Goal: Information Seeking & Learning: Learn about a topic

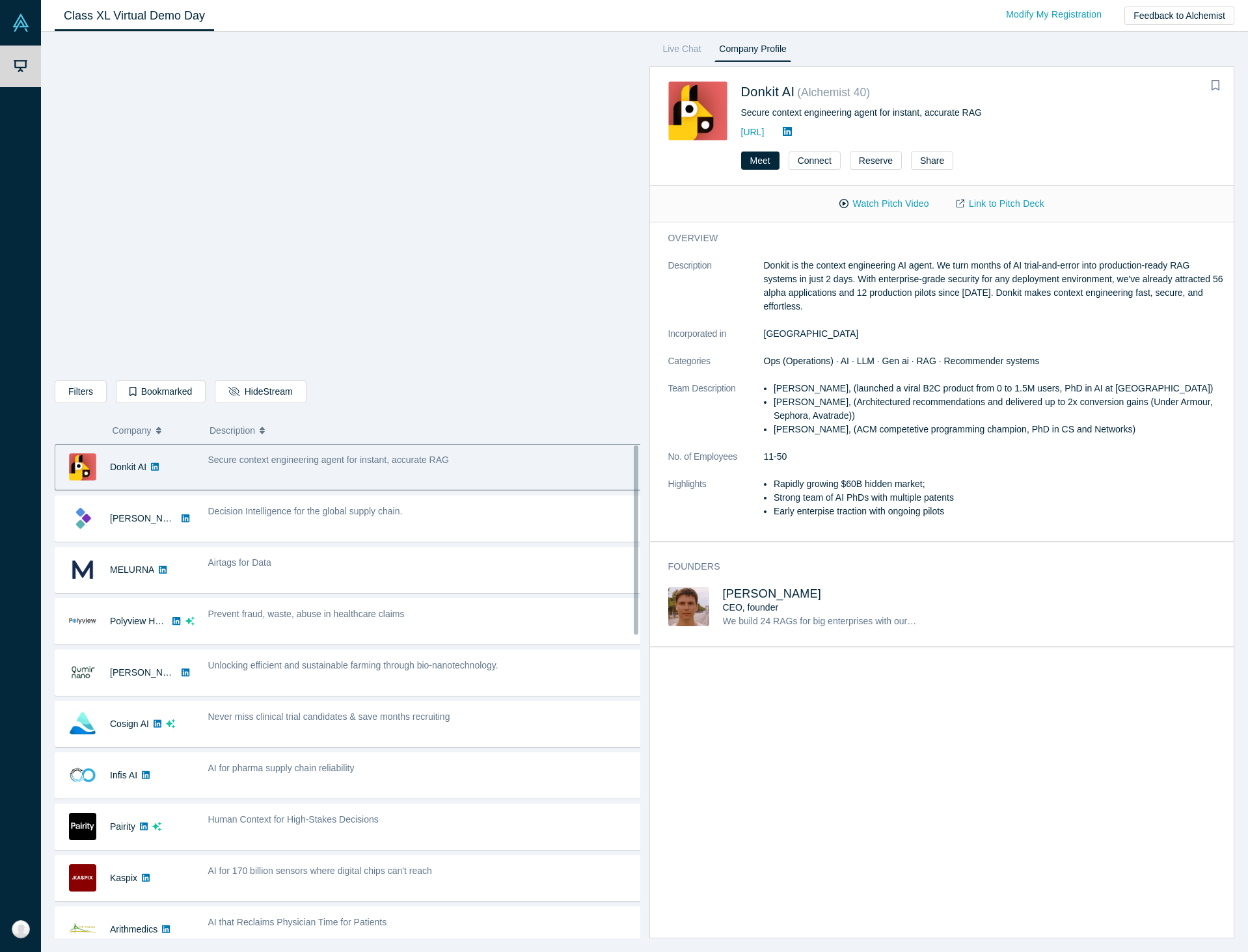
click at [902, 777] on div "overview Description Donkit is the context engineering AI agent. We turn months…" at bounding box center [947, 584] width 594 height 725
click at [965, 674] on div "overview Description Donkit is the context engineering AI agent. We turn months…" at bounding box center [947, 584] width 594 height 725
click at [1103, 777] on div "overview Description Donkit is the context engineering AI agent. We turn months…" at bounding box center [947, 584] width 594 height 725
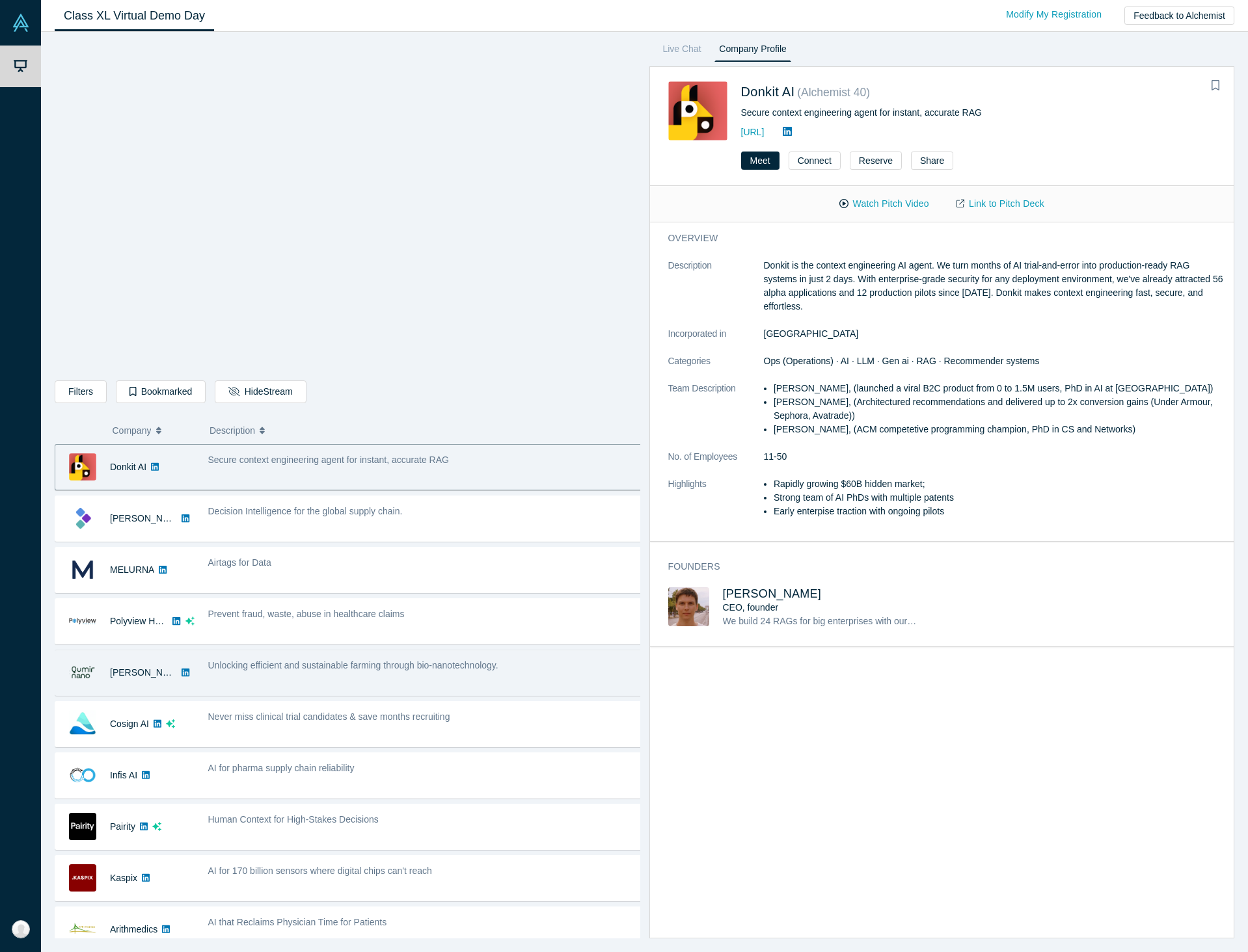
click at [285, 677] on div "Unlocking efficient and sustainable farming through bio-nanotechnology." at bounding box center [425, 672] width 448 height 41
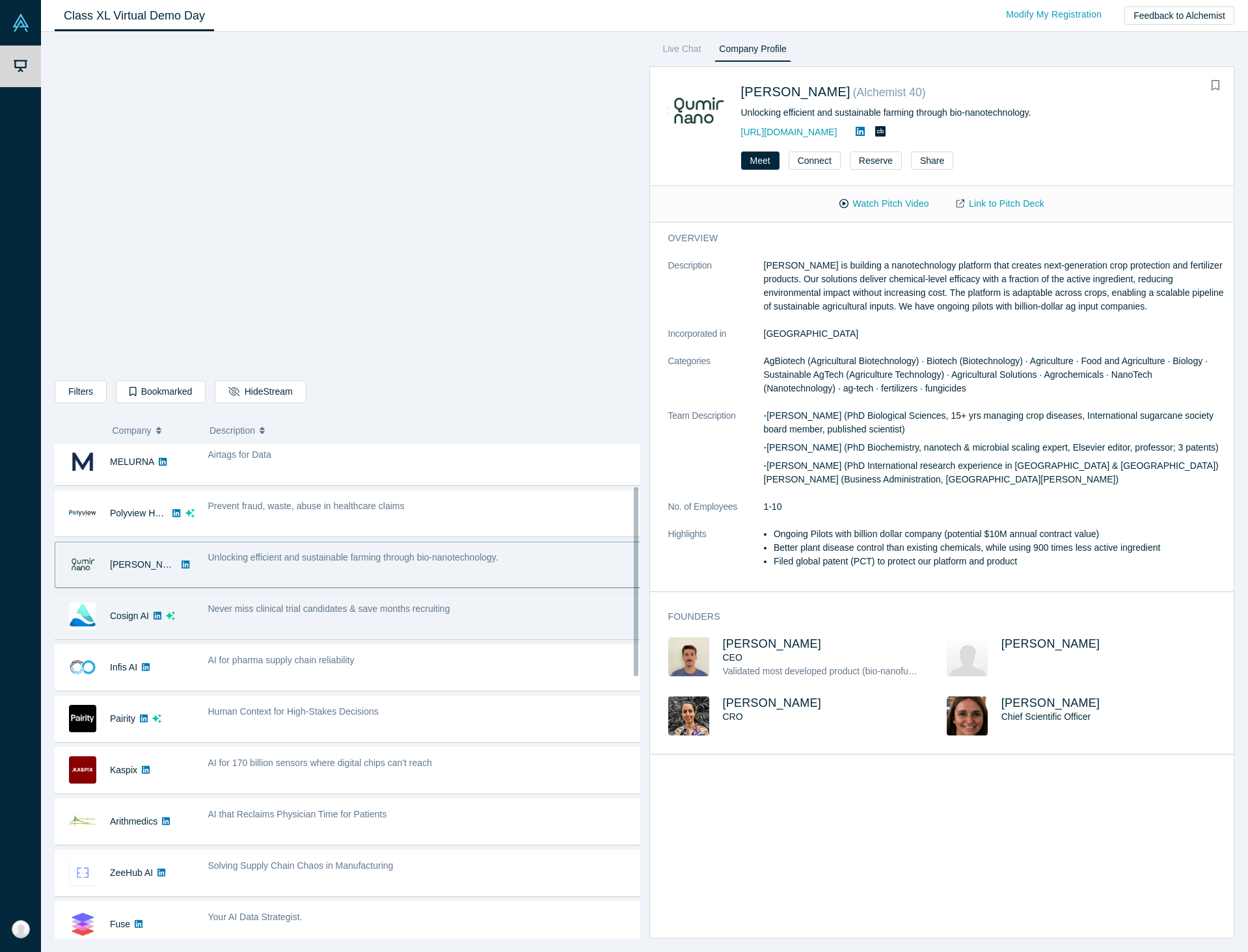
scroll to position [108, 0]
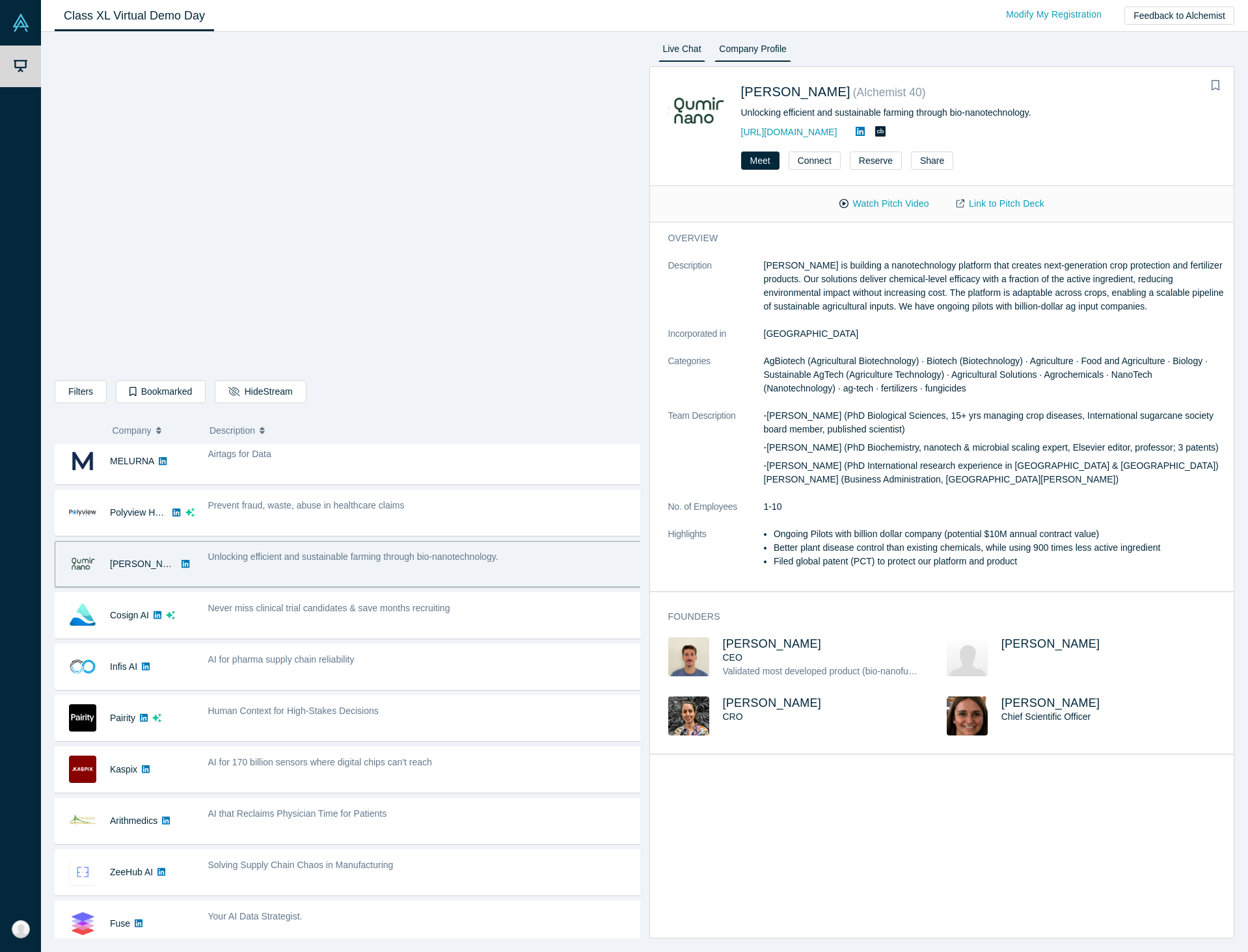
click at [677, 50] on link "Live Chat" at bounding box center [682, 51] width 48 height 21
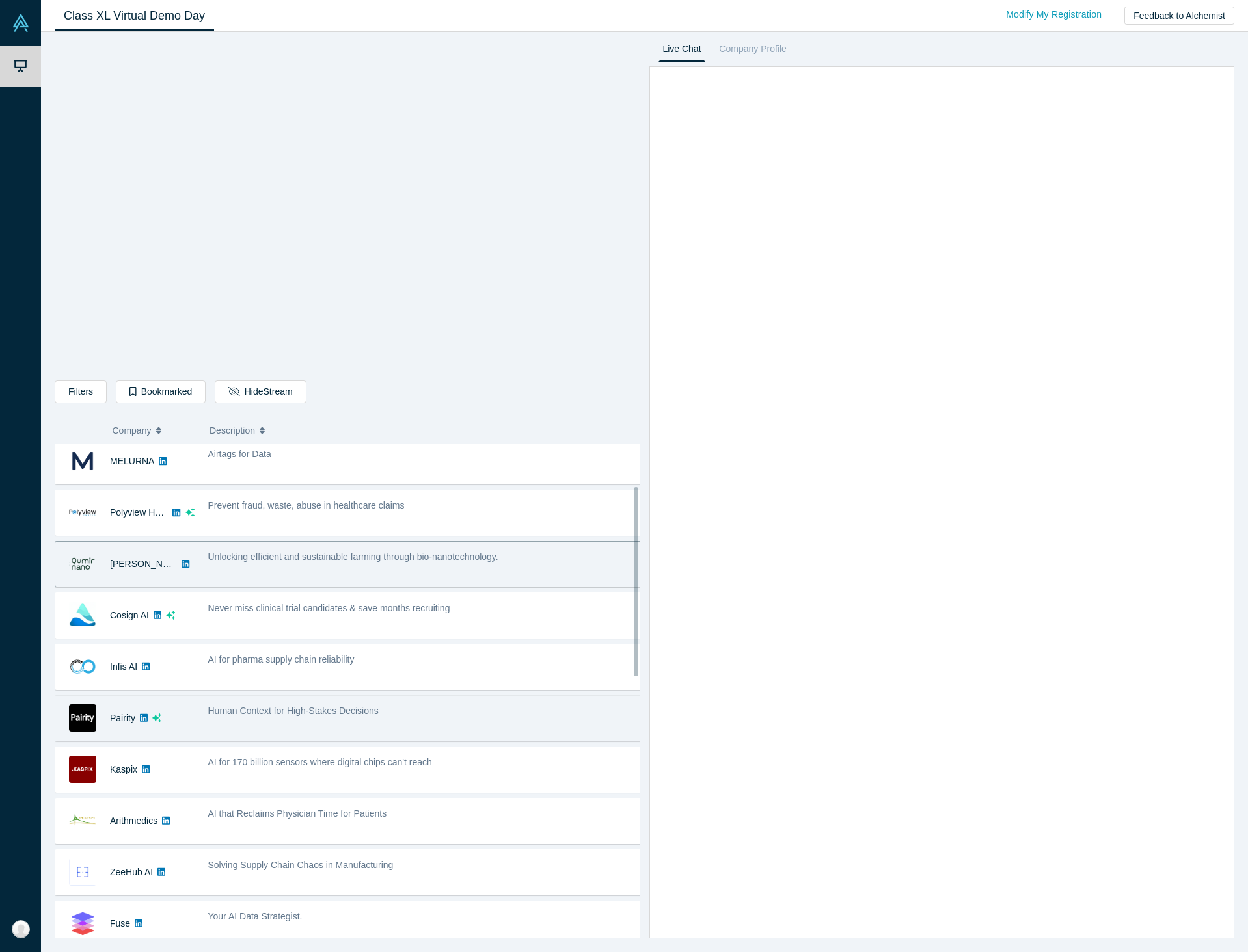
click at [428, 724] on div "Human Context for High-Stakes Decisions" at bounding box center [425, 718] width 448 height 41
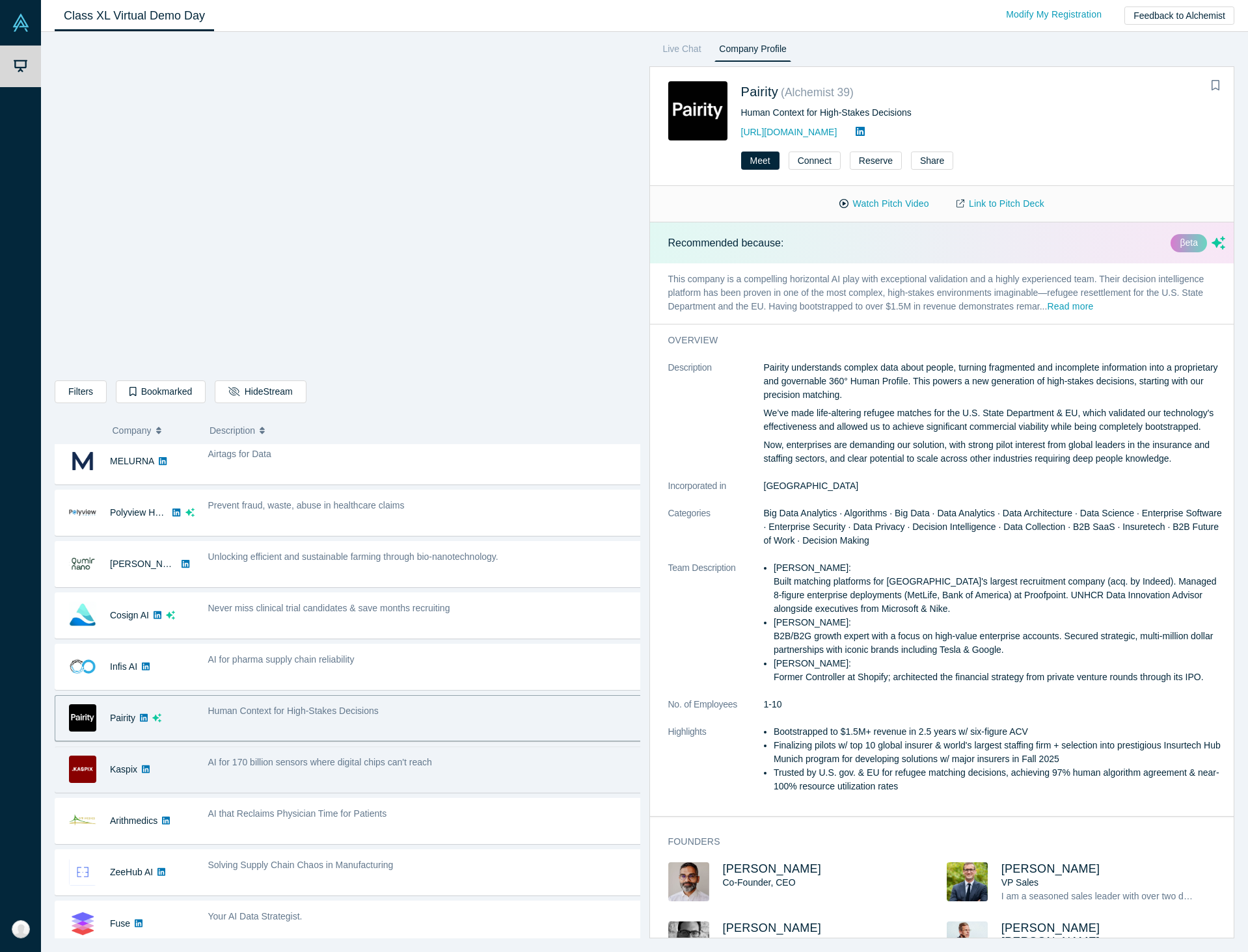
click at [262, 767] on span "AI for 170 billion sensors where digital chips can't reach" at bounding box center [319, 762] width 224 height 10
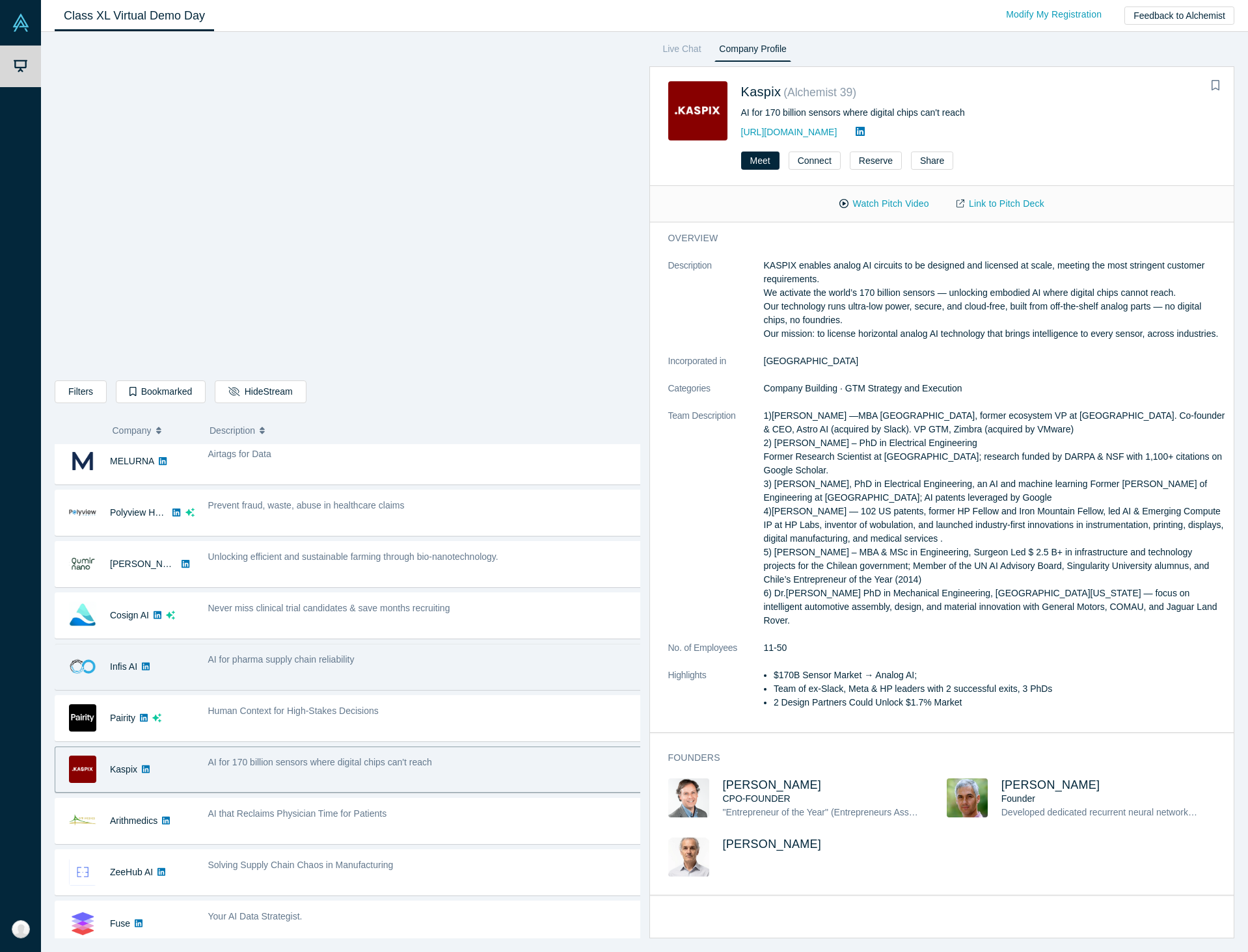
click at [241, 673] on div "AI for pharma supply chain reliability" at bounding box center [425, 666] width 448 height 41
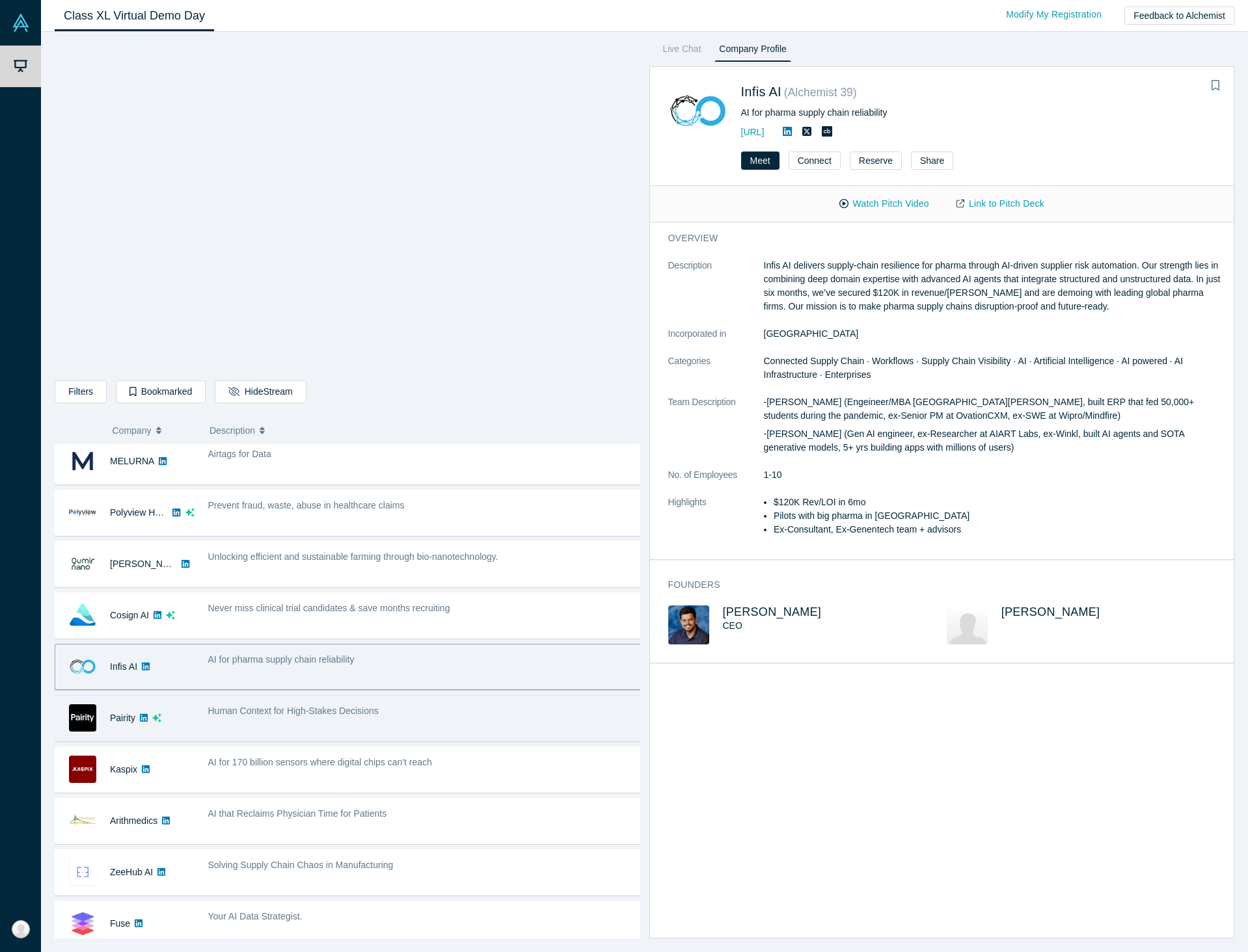
click at [227, 713] on span "Human Context for High-Stakes Decisions" at bounding box center [293, 711] width 170 height 10
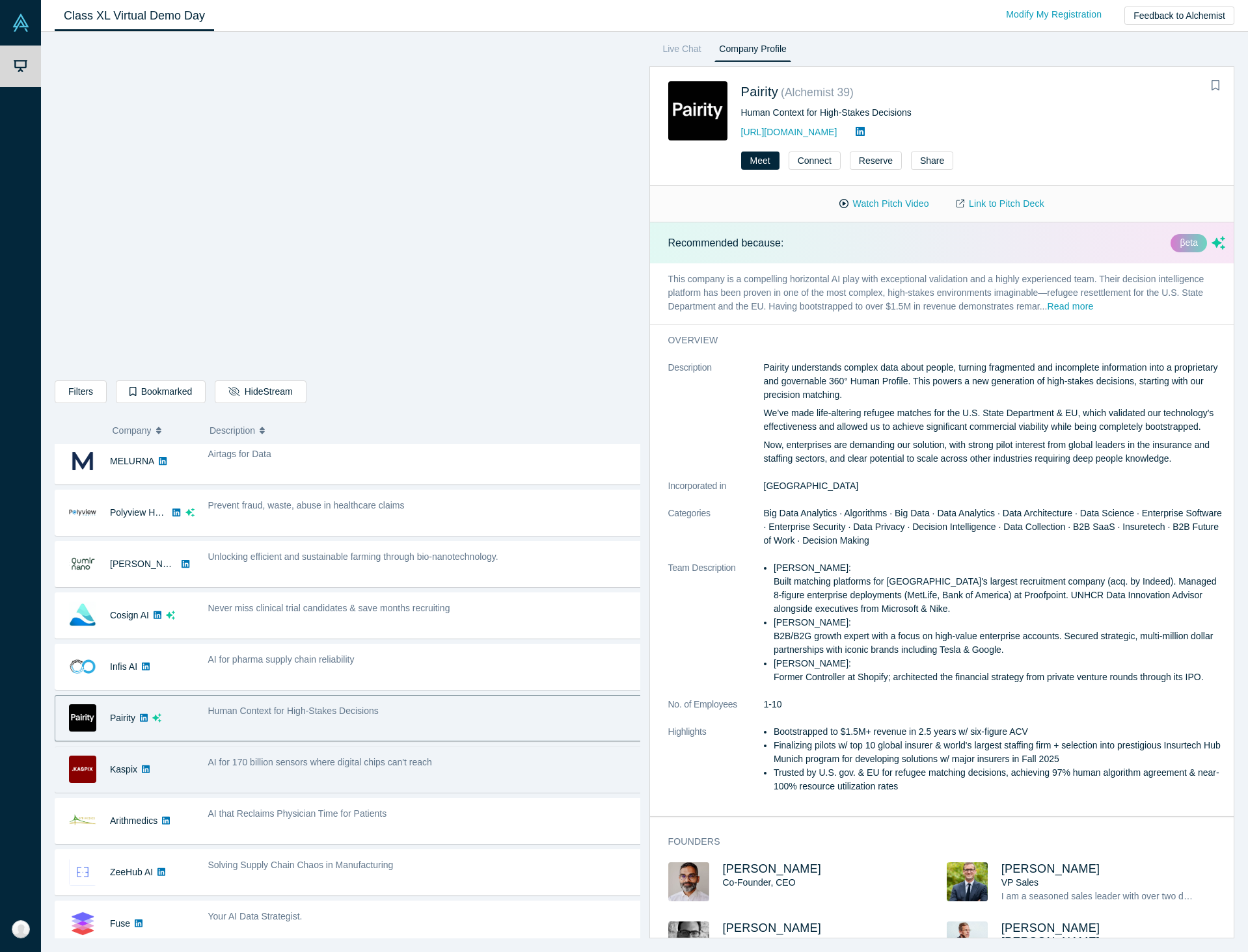
click at [260, 772] on div "AI for 170 billion sensors where digital chips can't reach" at bounding box center [425, 769] width 448 height 41
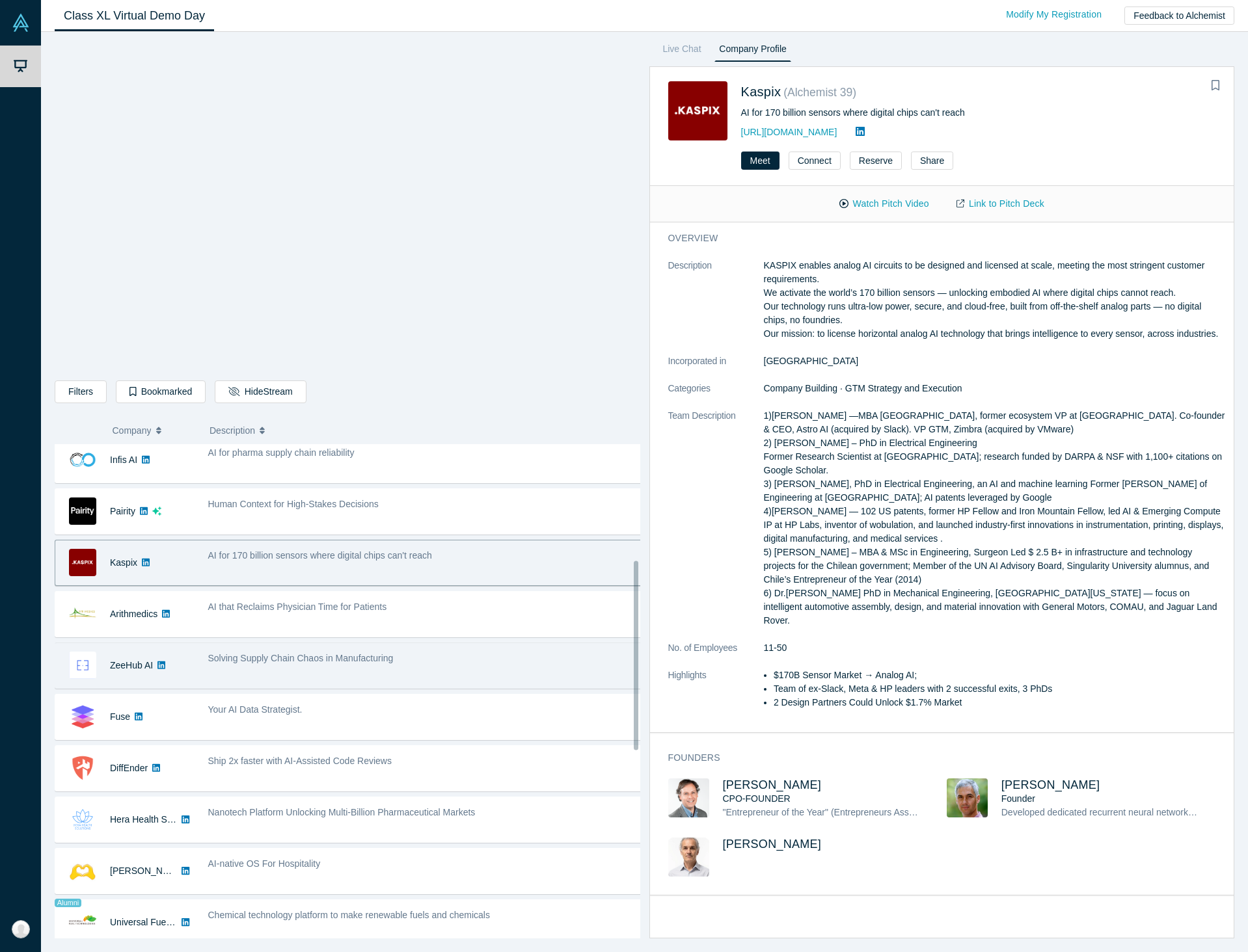
scroll to position [347, 0]
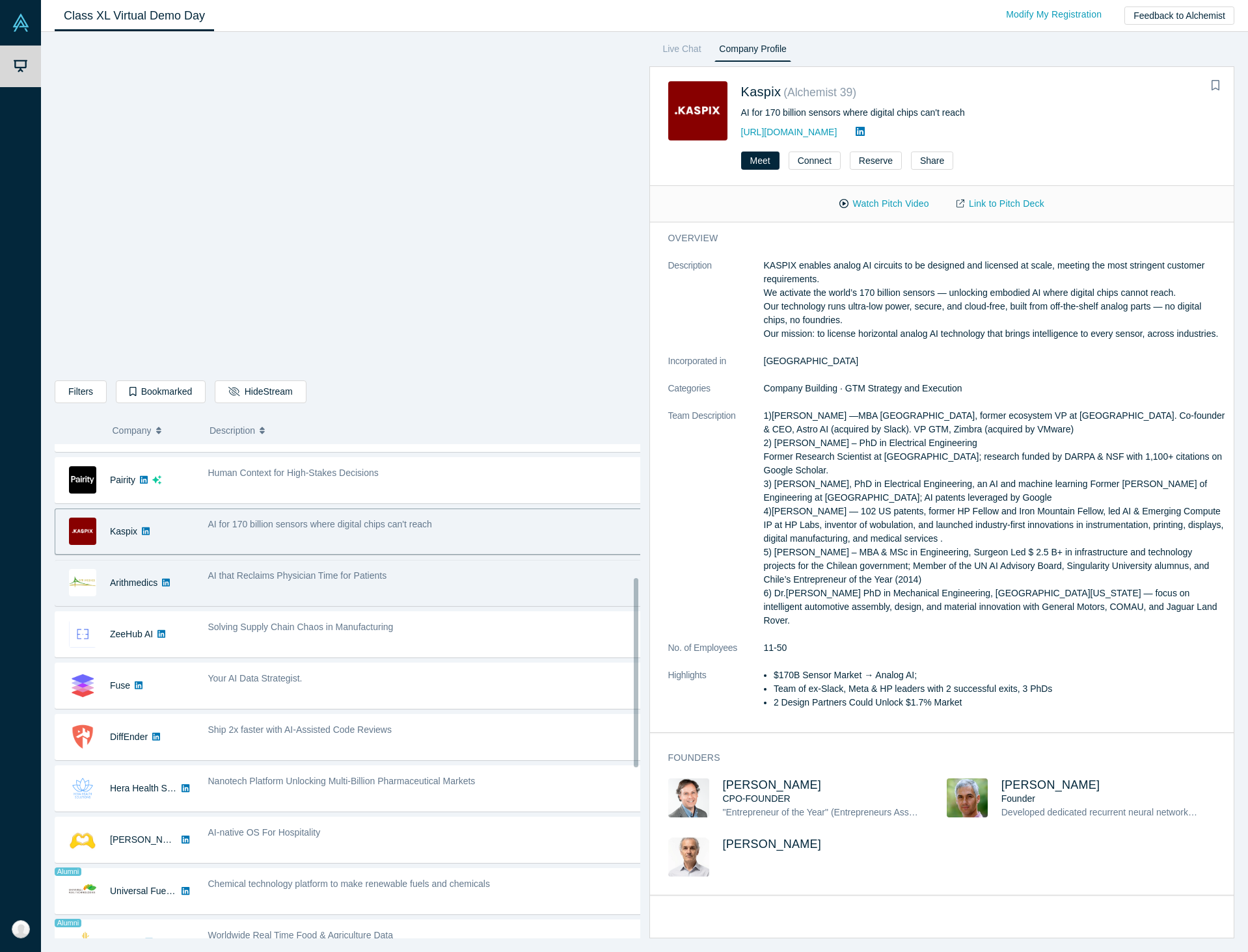
click at [378, 578] on span "AI that Reclaims Physician Time for Patients" at bounding box center [297, 576] width 179 height 10
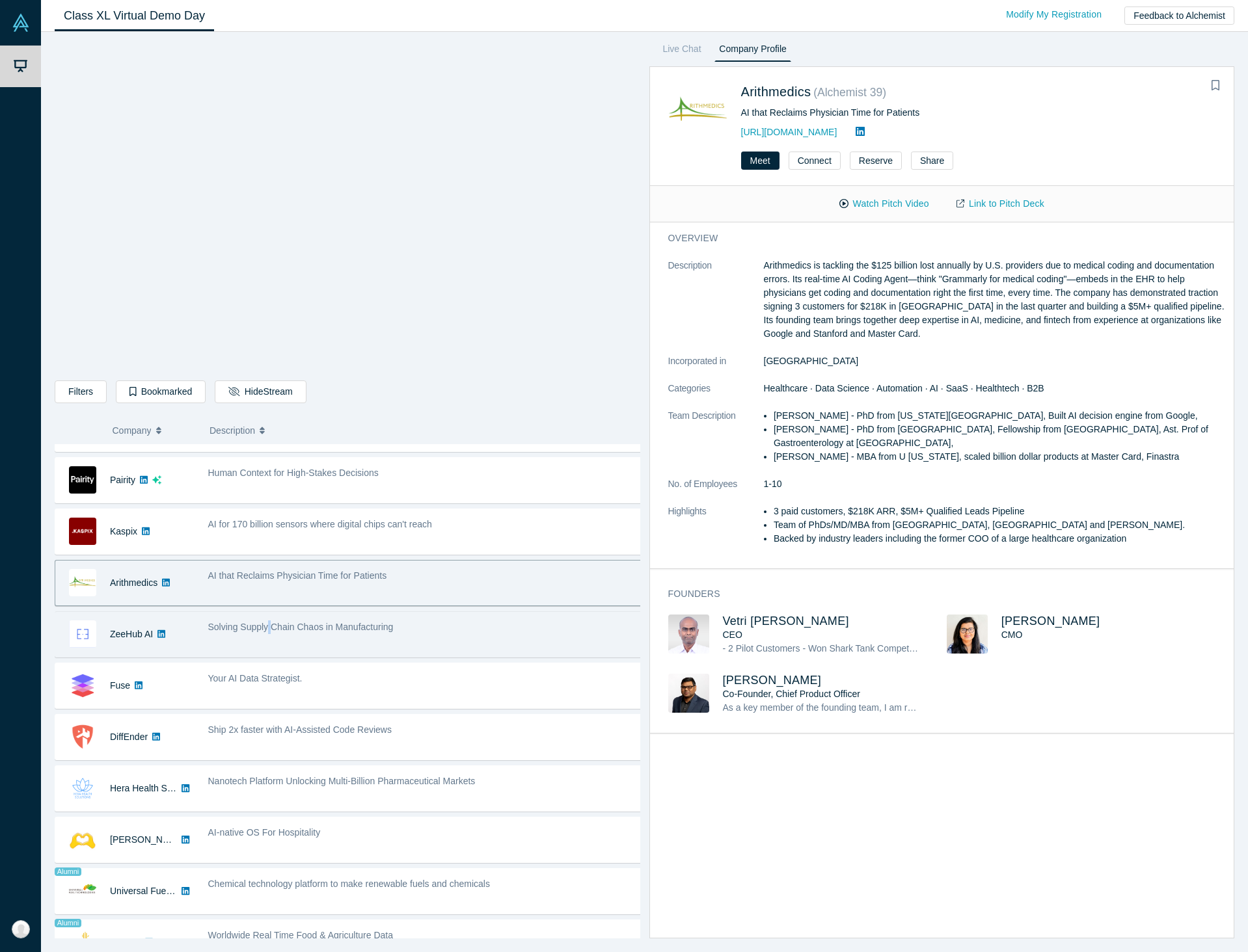
drag, startPoint x: 268, startPoint y: 639, endPoint x: 270, endPoint y: 627, distance: 12.2
click at [270, 627] on div "Solving Supply Chain Chaos in Manufacturing" at bounding box center [425, 634] width 448 height 41
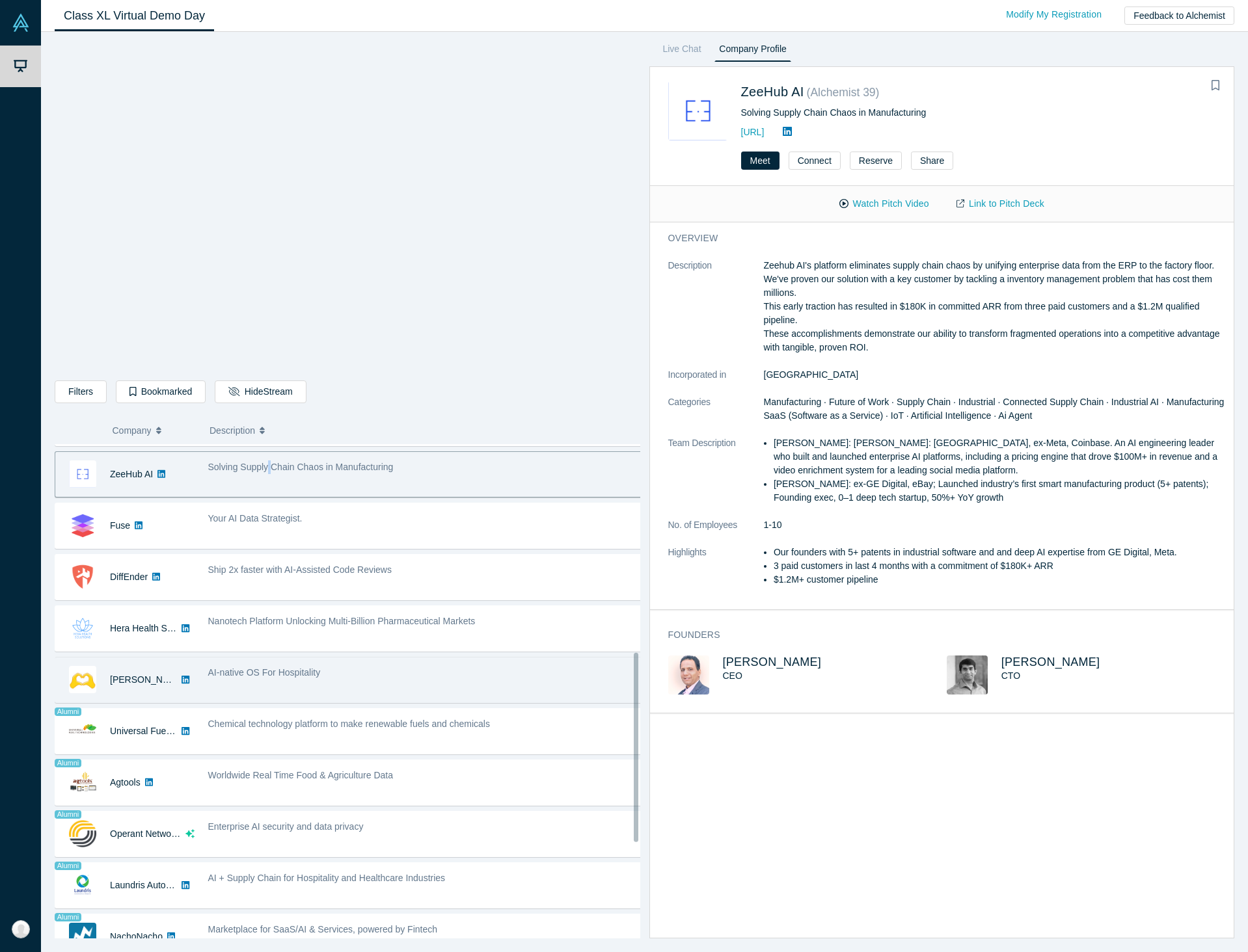
scroll to position [499, 0]
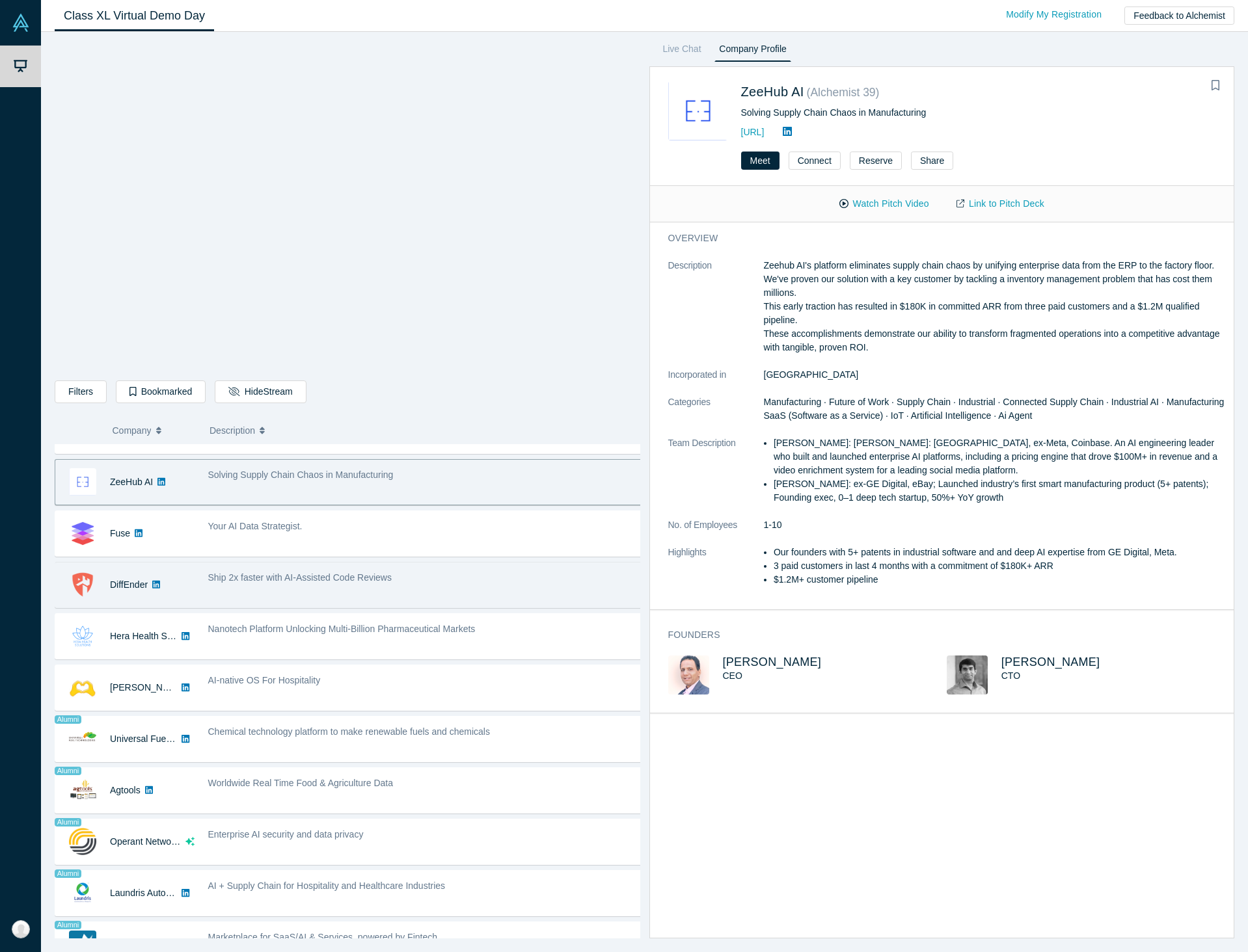
click at [290, 578] on span "Ship 2x faster with AI-Assisted Code Reviews" at bounding box center [299, 578] width 183 height 10
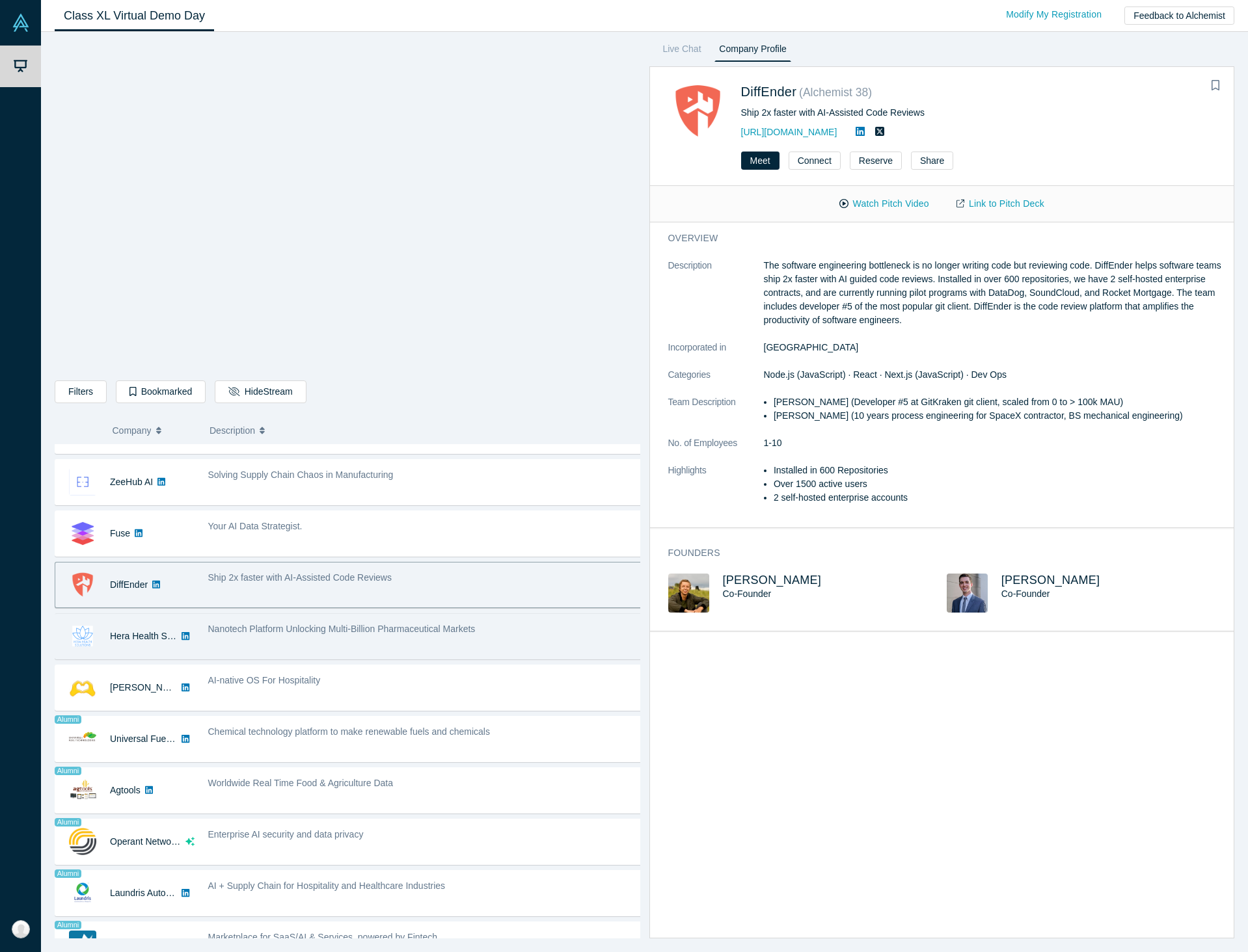
click at [276, 627] on span "Nanotech Platform Unlocking Multi-Billion Pharmaceutical Markets" at bounding box center [342, 629] width 267 height 10
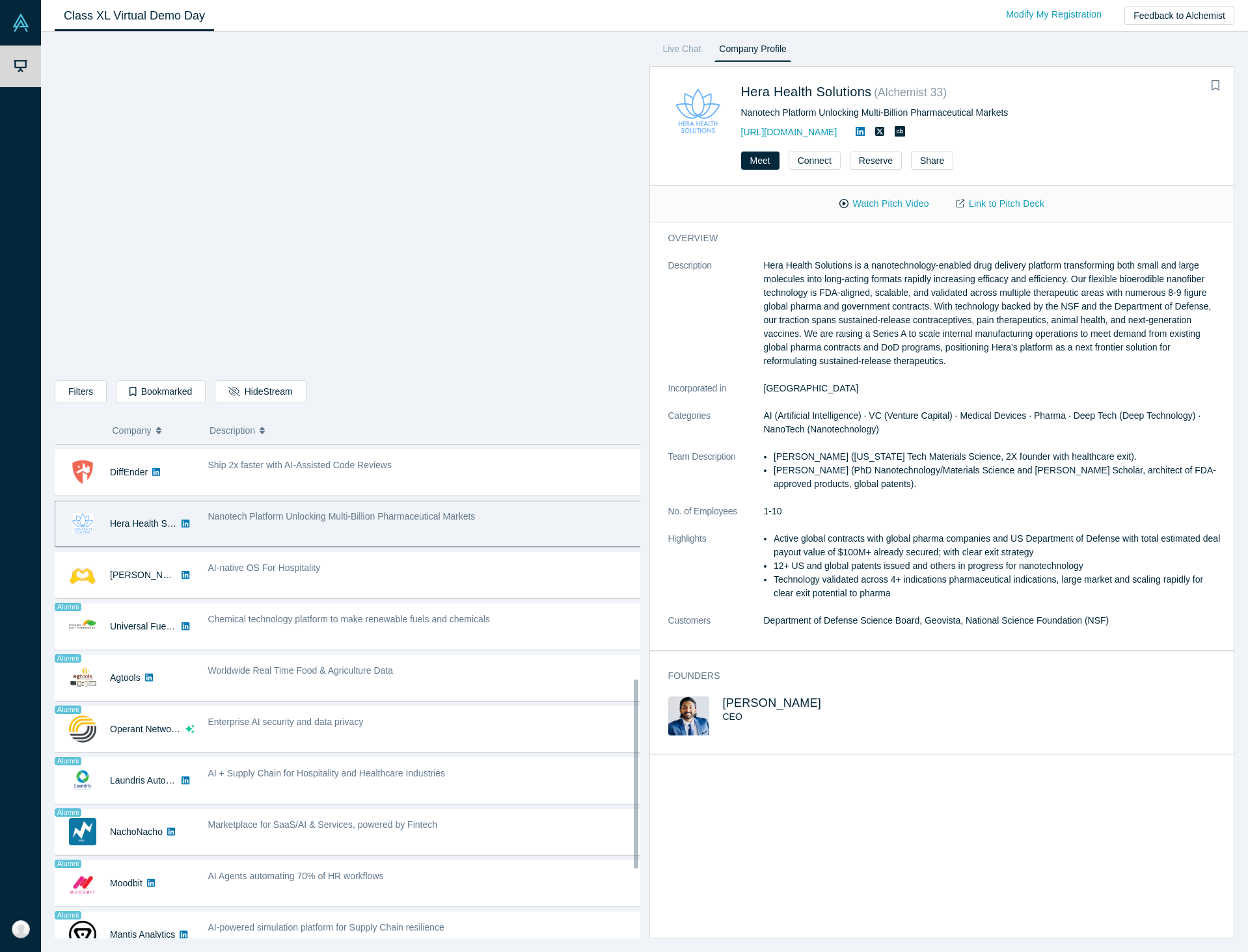
scroll to position [612, 0]
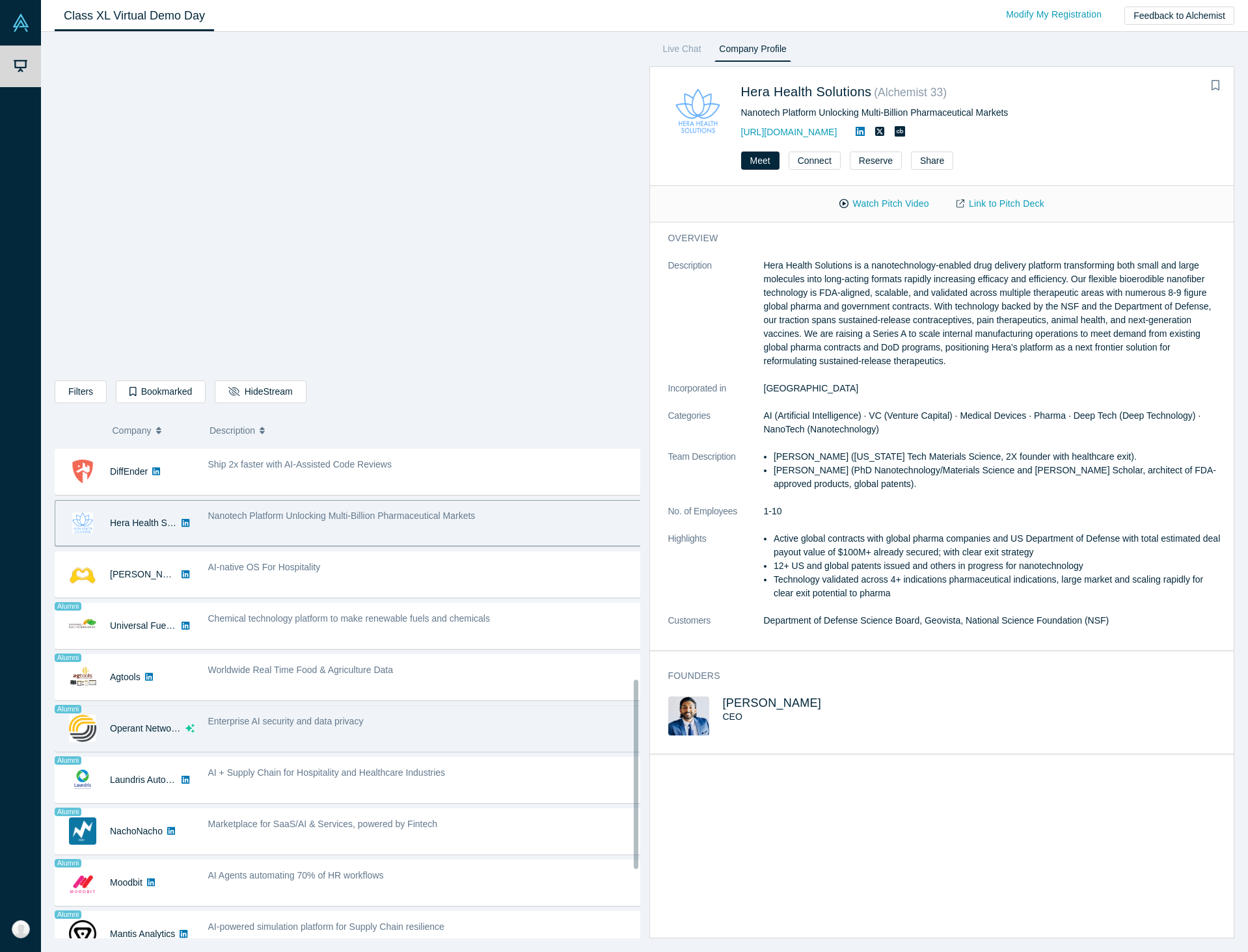
click at [269, 725] on span "Enterprise AI security and data privacy" at bounding box center [285, 721] width 155 height 10
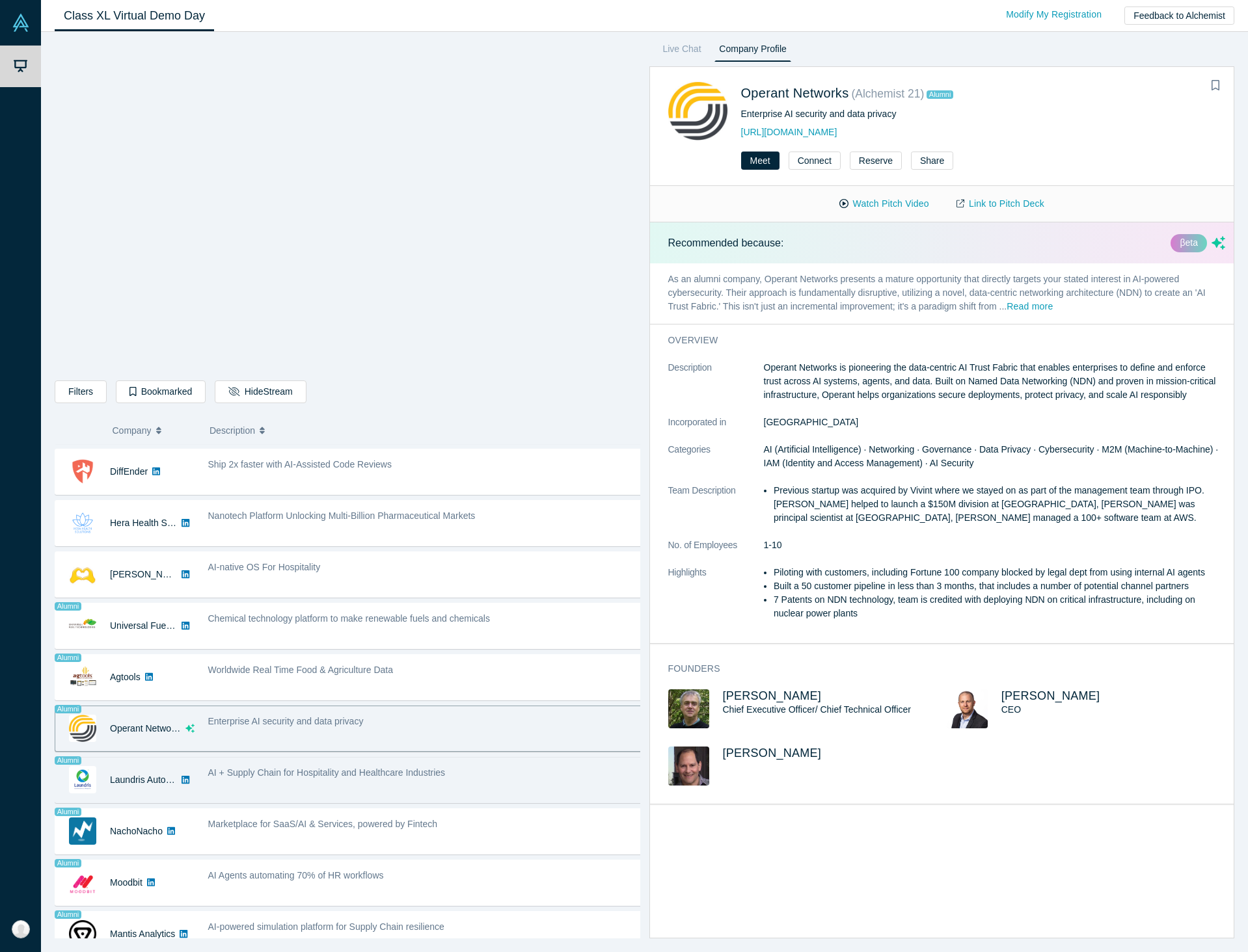
click at [354, 768] on span "AI + Supply Chain for Hospitality and Healthcare Industries" at bounding box center [327, 772] width 238 height 10
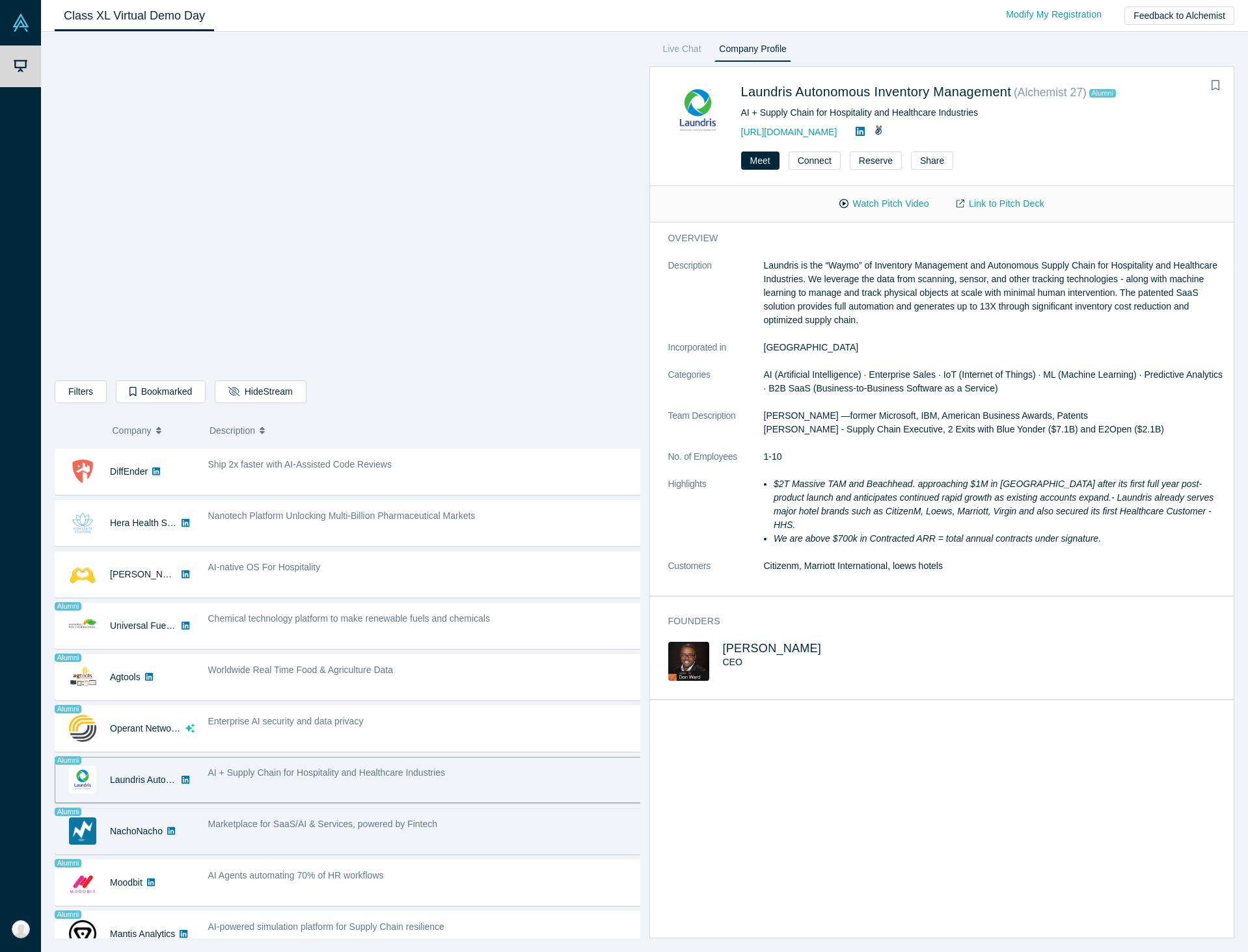
click at [469, 838] on div "Marketplace for SaaS/AI & Services, powered by Fintech" at bounding box center [425, 831] width 448 height 41
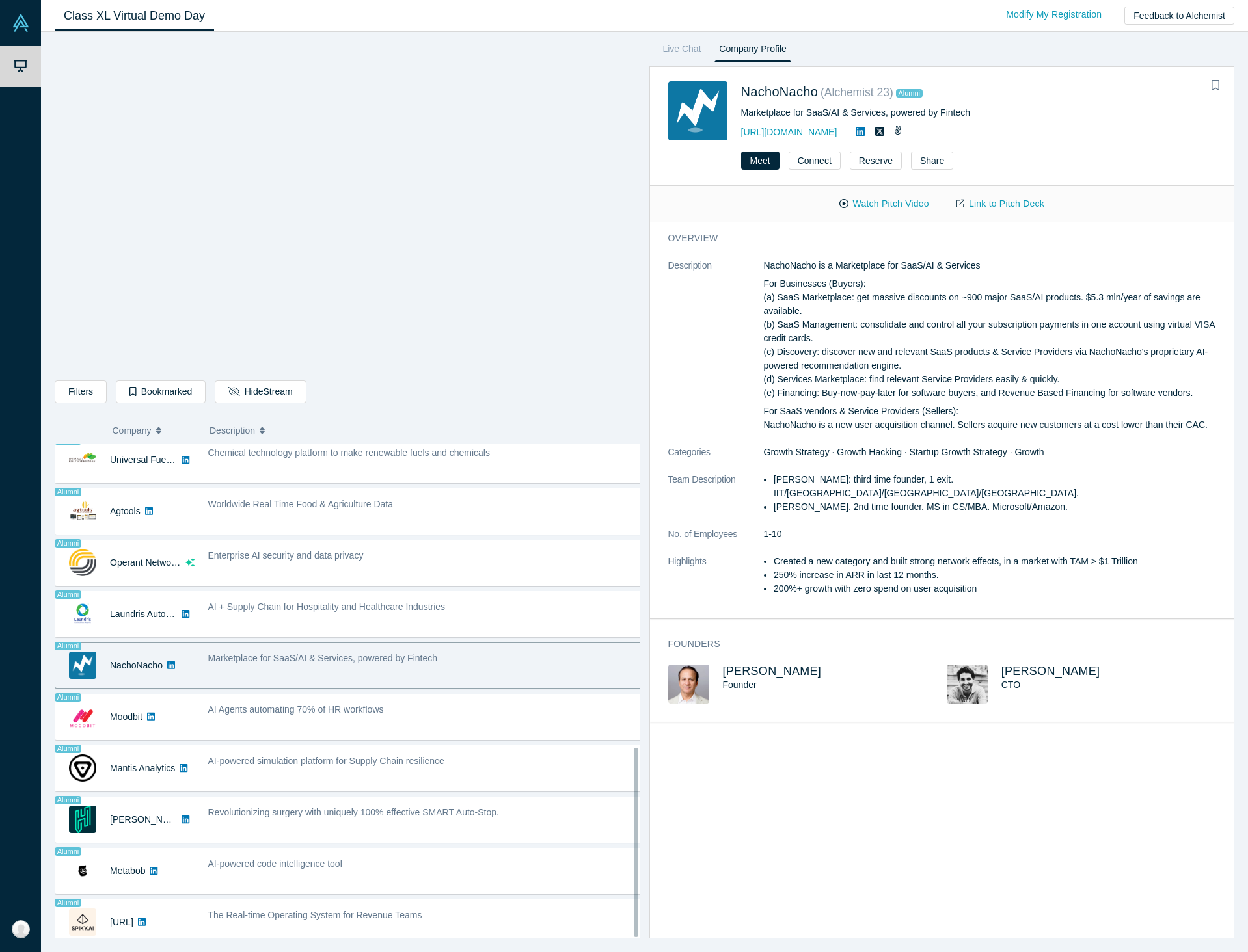
scroll to position [790, 0]
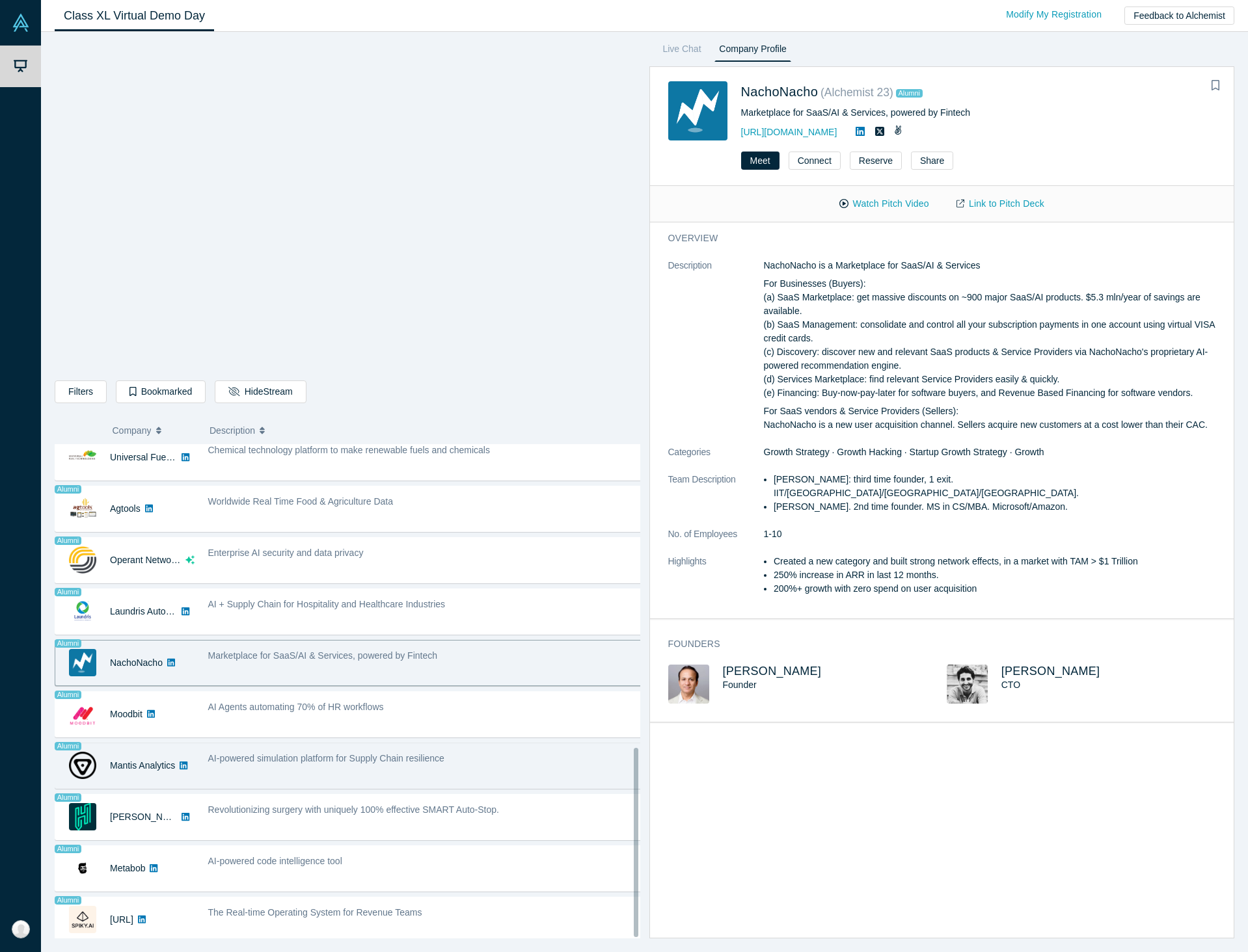
click at [308, 756] on div "AI-powered simulation platform for Supply Chain resilience" at bounding box center [425, 766] width 448 height 41
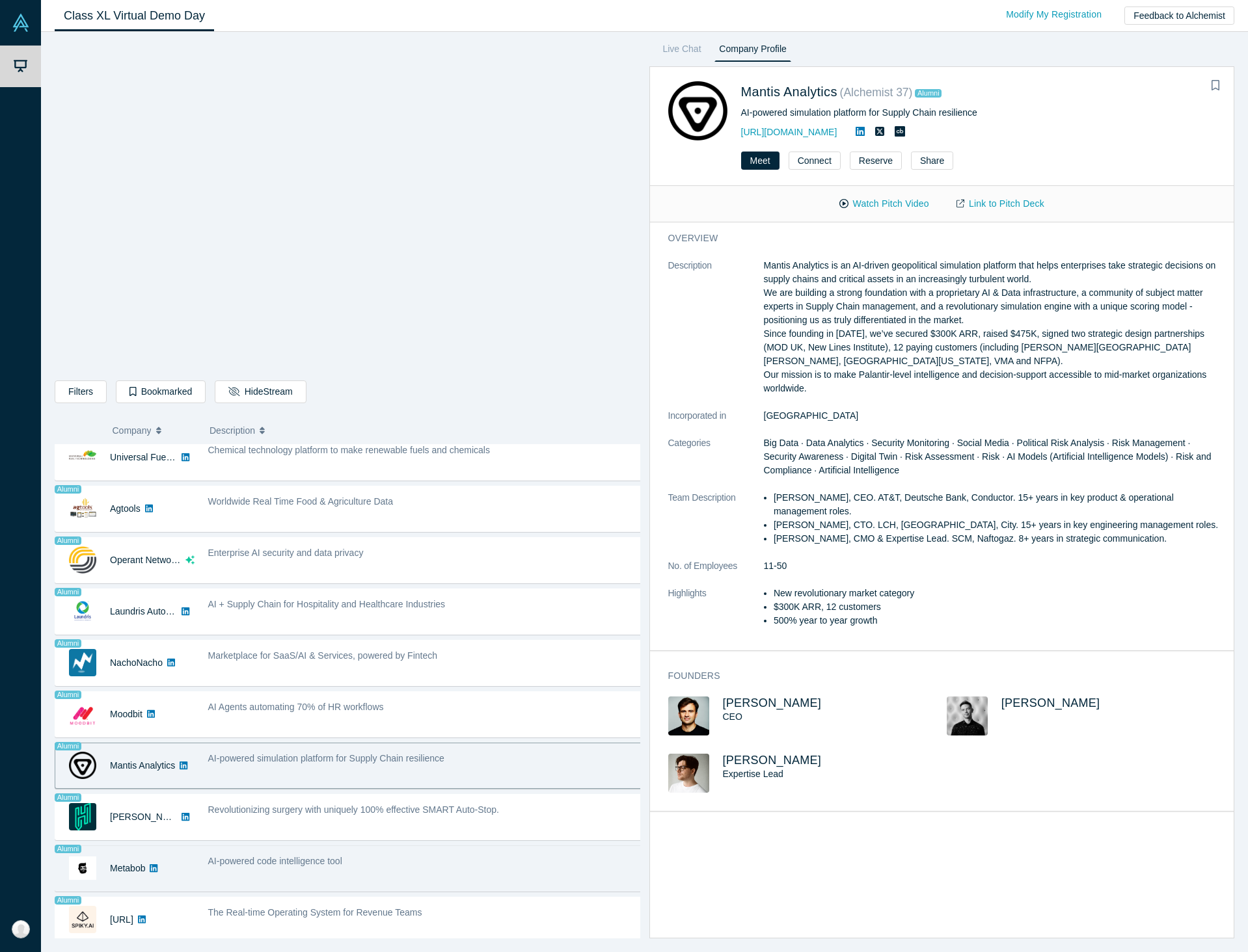
click at [230, 866] on div "AI-powered code intelligence tool" at bounding box center [425, 868] width 448 height 41
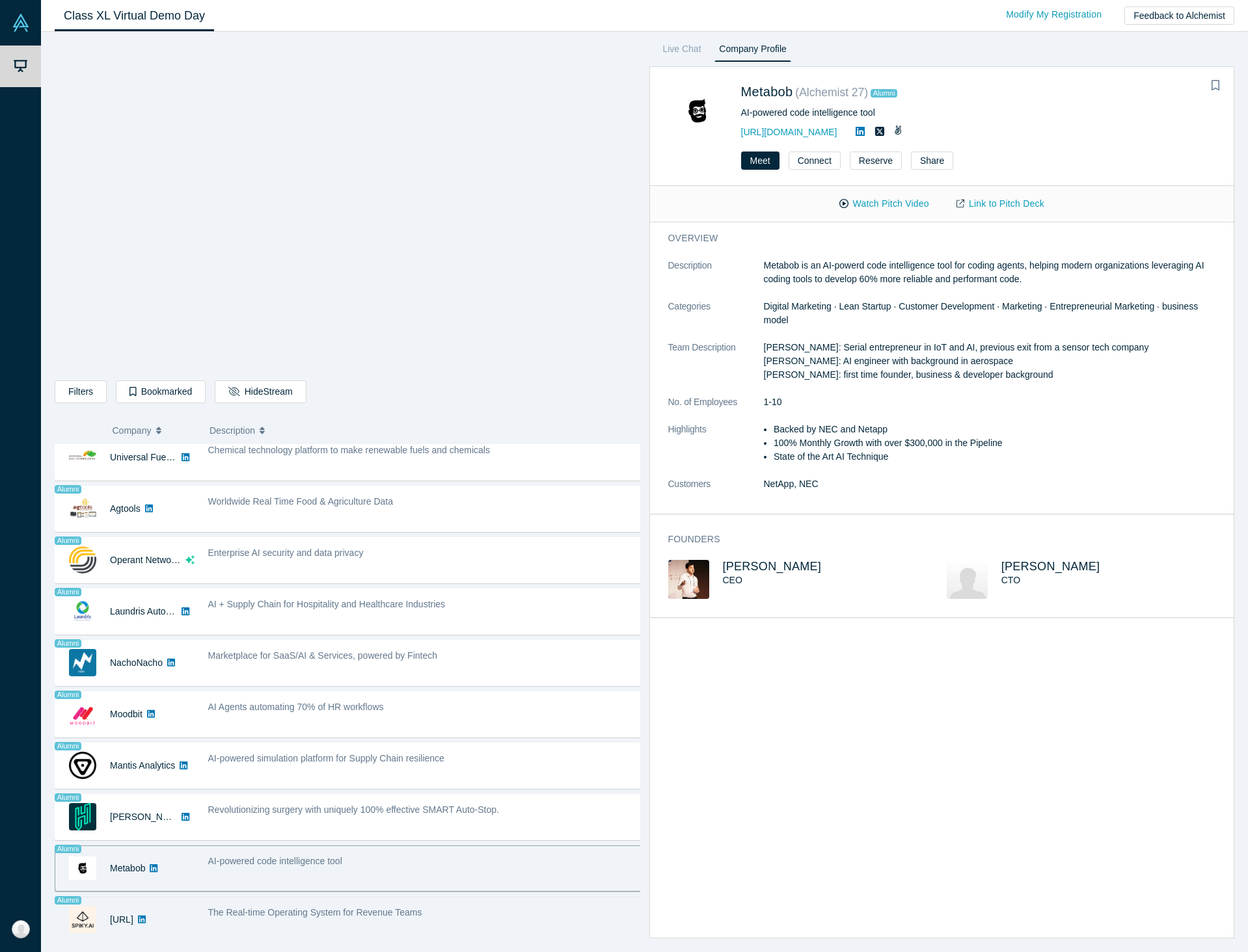
click at [367, 907] on span "The Real-time Operating System for Revenue Teams" at bounding box center [315, 913] width 214 height 10
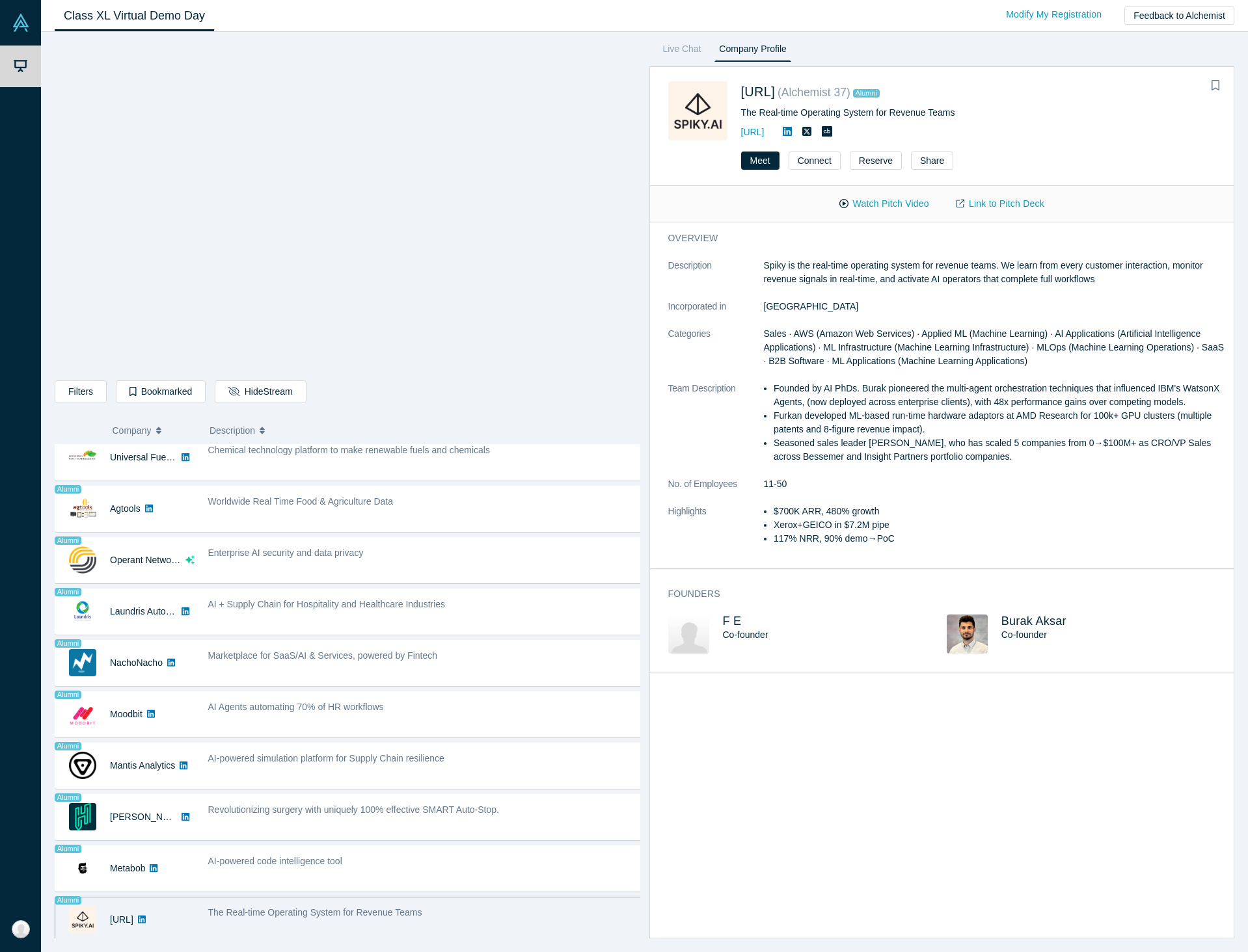
scroll to position [0, 0]
